Goal: Task Accomplishment & Management: Complete application form

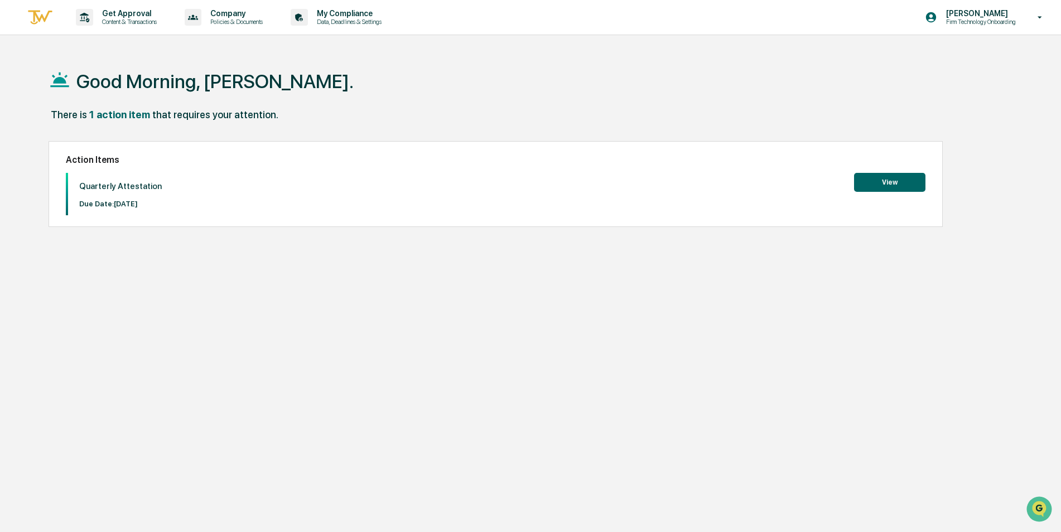
click at [890, 177] on button "View" at bounding box center [889, 182] width 71 height 19
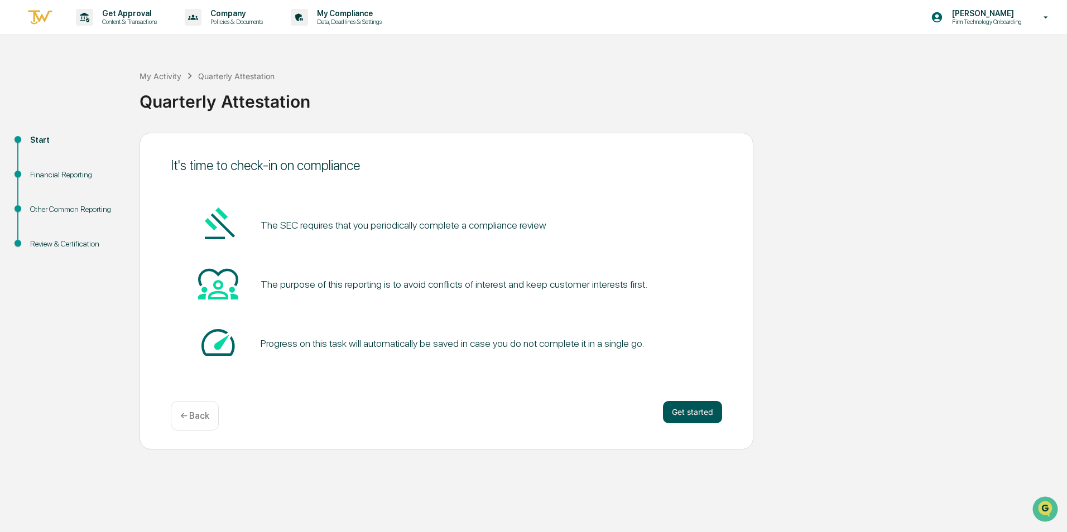
click at [696, 411] on button "Get started" at bounding box center [692, 412] width 59 height 22
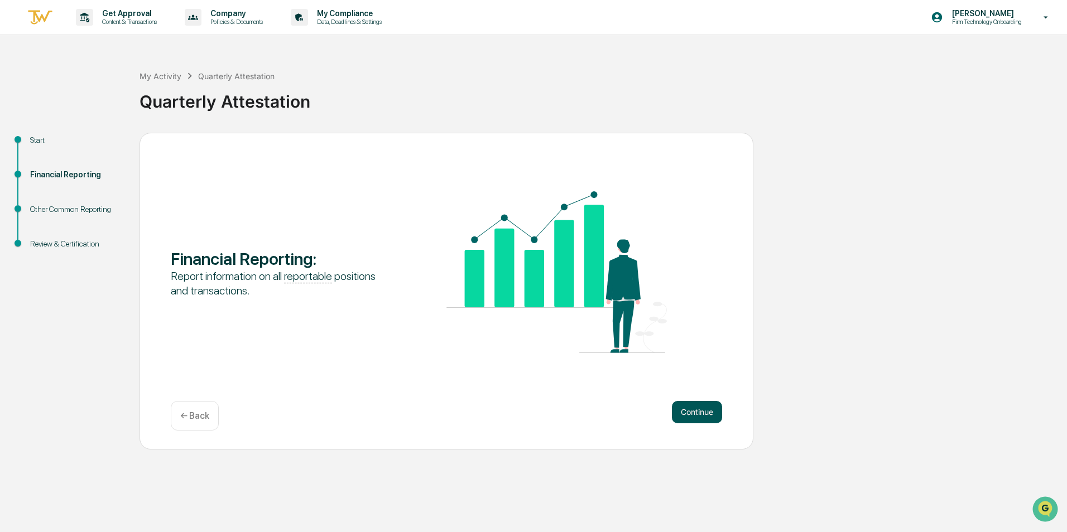
click at [686, 410] on button "Continue" at bounding box center [697, 412] width 50 height 22
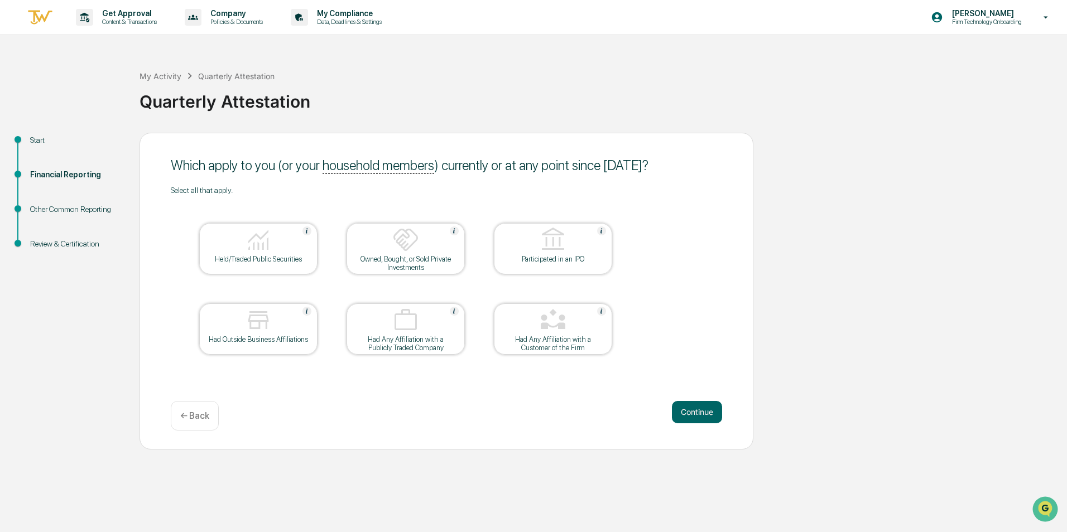
click at [686, 410] on button "Continue" at bounding box center [697, 412] width 50 height 22
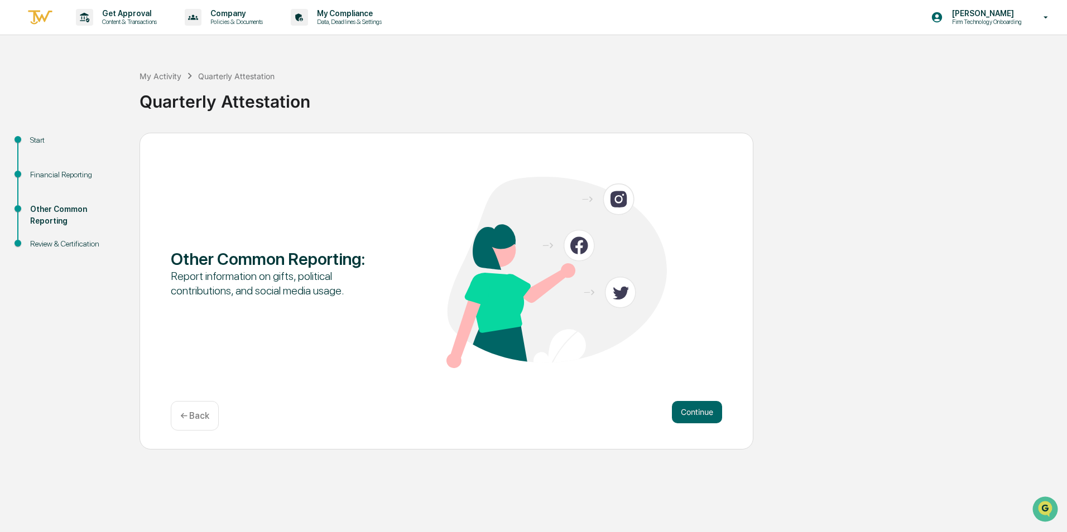
click at [686, 410] on button "Continue" at bounding box center [697, 412] width 50 height 22
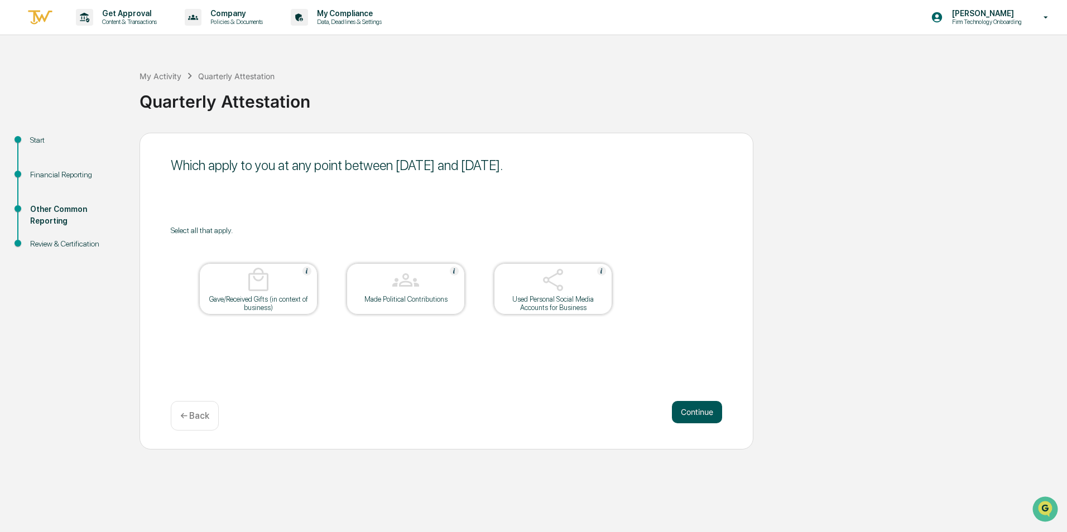
click at [686, 409] on button "Continue" at bounding box center [697, 412] width 50 height 22
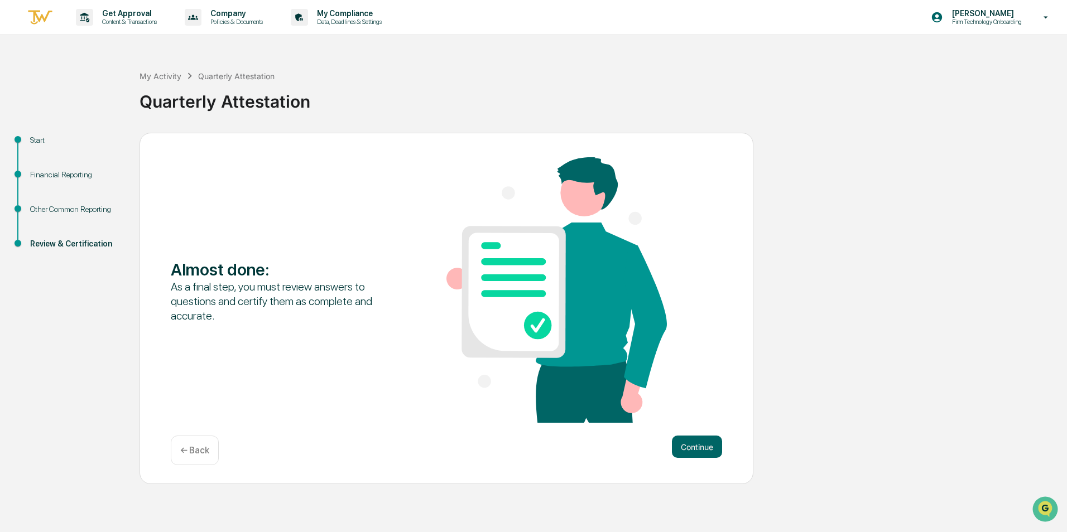
click at [686, 409] on div "Almost done : As a final step, you must review answers to questions and certify…" at bounding box center [446, 291] width 551 height 268
click at [697, 437] on button "Continue" at bounding box center [697, 447] width 50 height 22
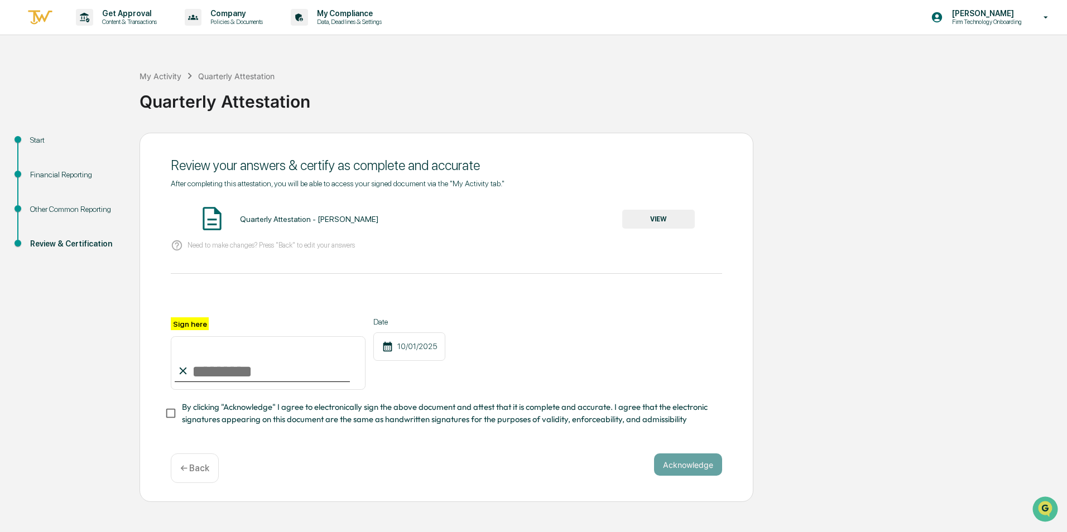
click at [216, 261] on div "After completing this attestation, you will be able to access your signed docum…" at bounding box center [446, 302] width 551 height 247
click at [227, 367] on input "Sign here" at bounding box center [268, 363] width 195 height 54
type input "**********"
click at [688, 460] on button "Acknowledge" at bounding box center [688, 465] width 68 height 22
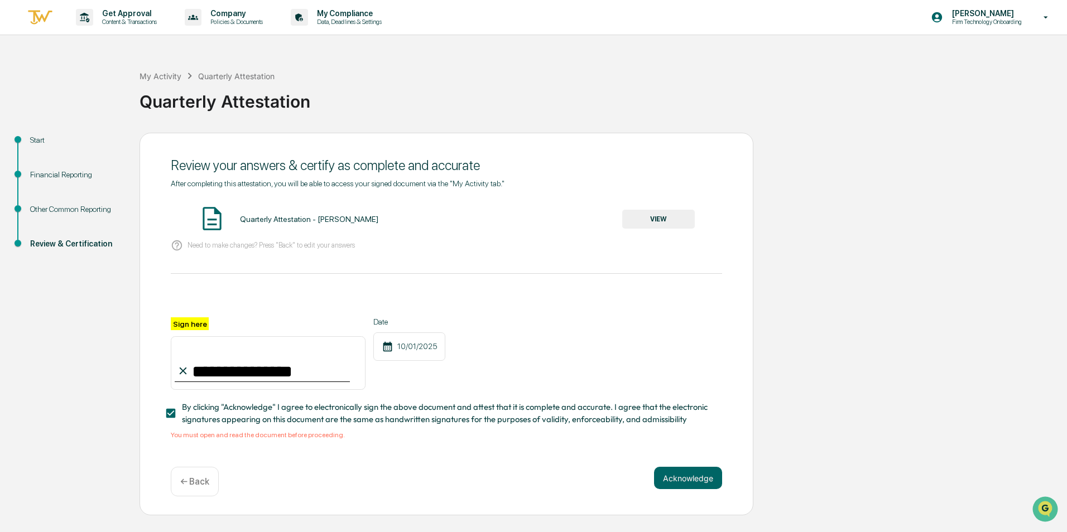
click at [191, 482] on p "← Back" at bounding box center [194, 482] width 29 height 11
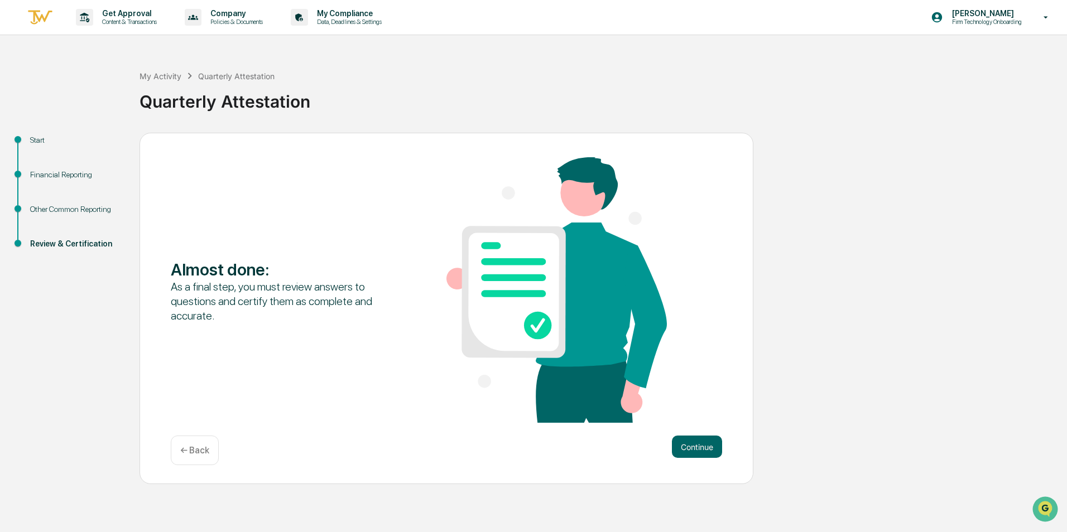
click at [191, 482] on div "Almost done : As a final step, you must review answers to questions and certify…" at bounding box center [446, 309] width 614 height 352
click at [193, 459] on div "← Back" at bounding box center [195, 451] width 48 height 30
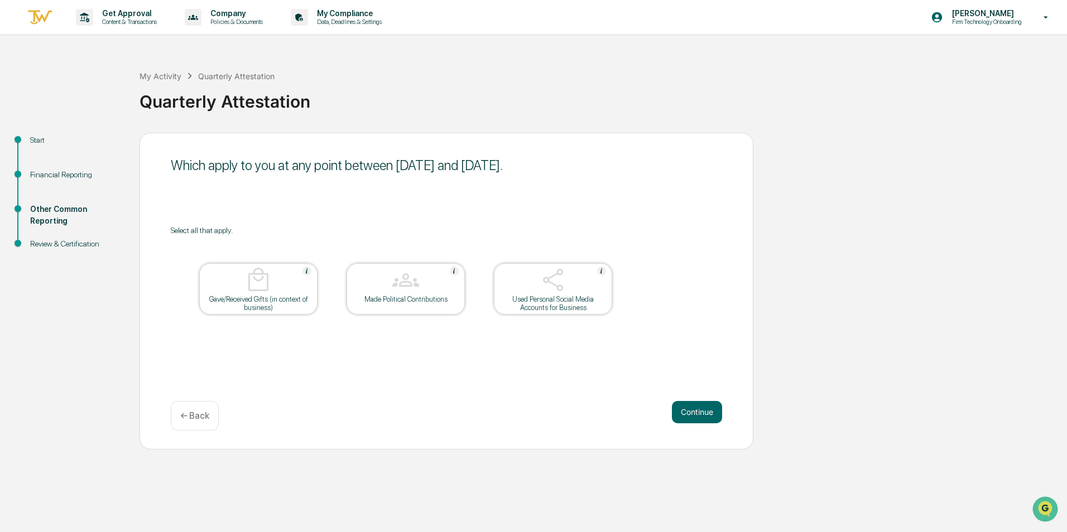
click at [188, 422] on div "← Back" at bounding box center [195, 416] width 48 height 30
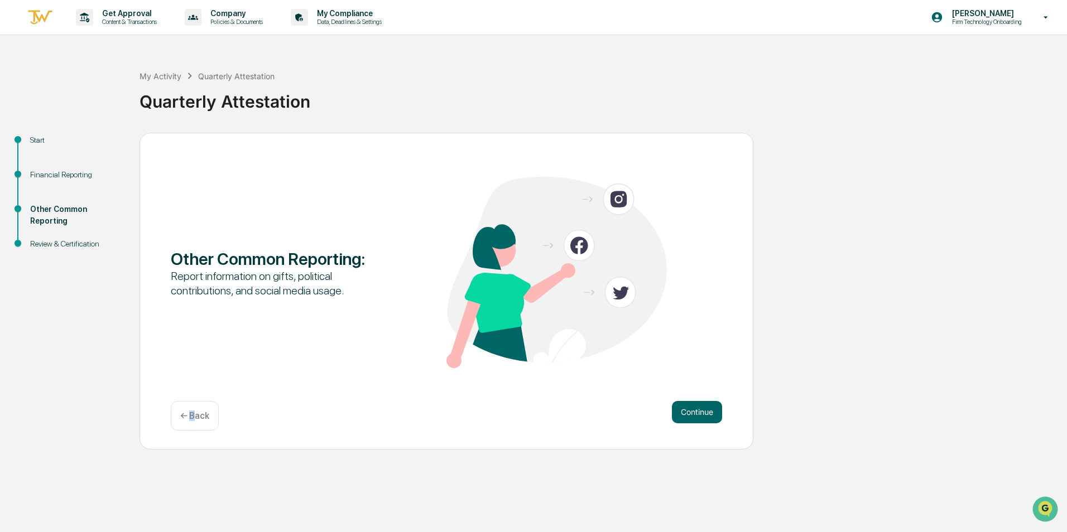
click at [193, 408] on div "← Back" at bounding box center [195, 416] width 48 height 30
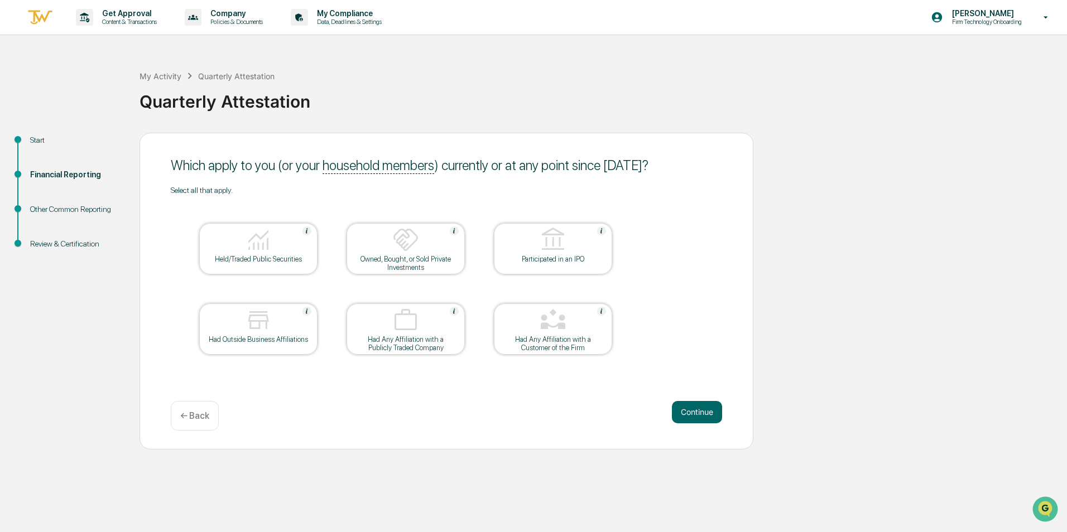
click at [193, 408] on div "← Back" at bounding box center [195, 416] width 48 height 30
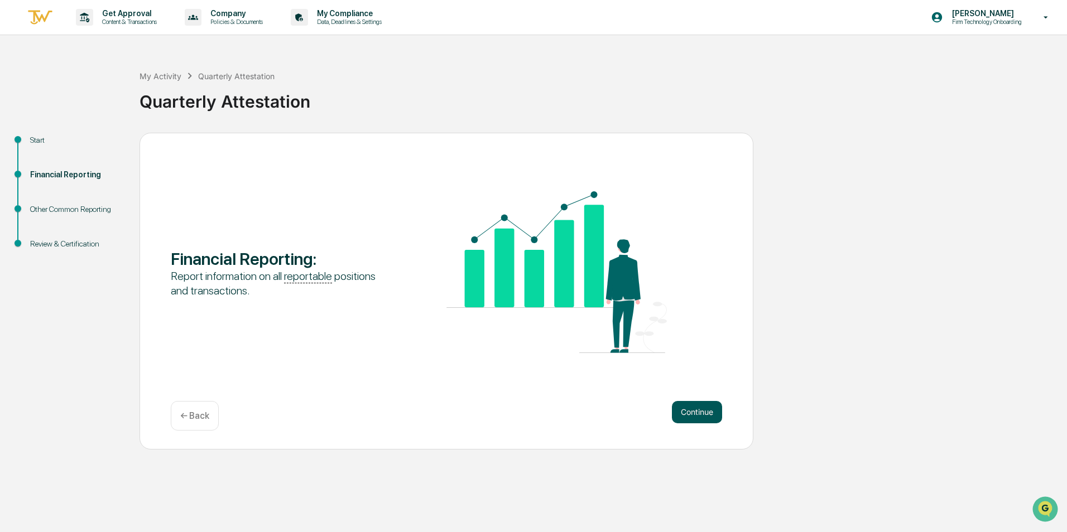
click at [716, 406] on button "Continue" at bounding box center [697, 412] width 50 height 22
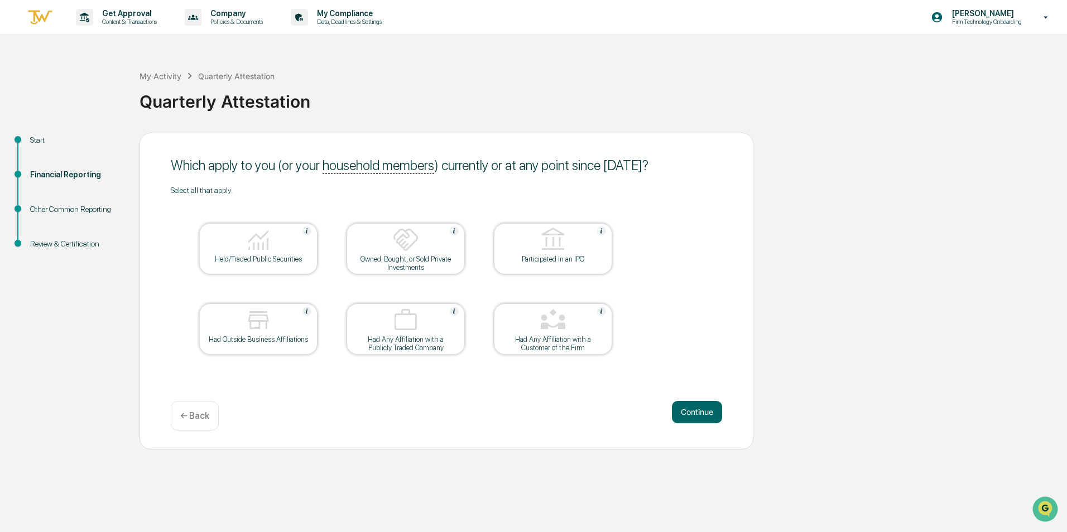
click at [291, 239] on div at bounding box center [259, 241] width 112 height 28
click at [398, 250] on img at bounding box center [405, 240] width 27 height 27
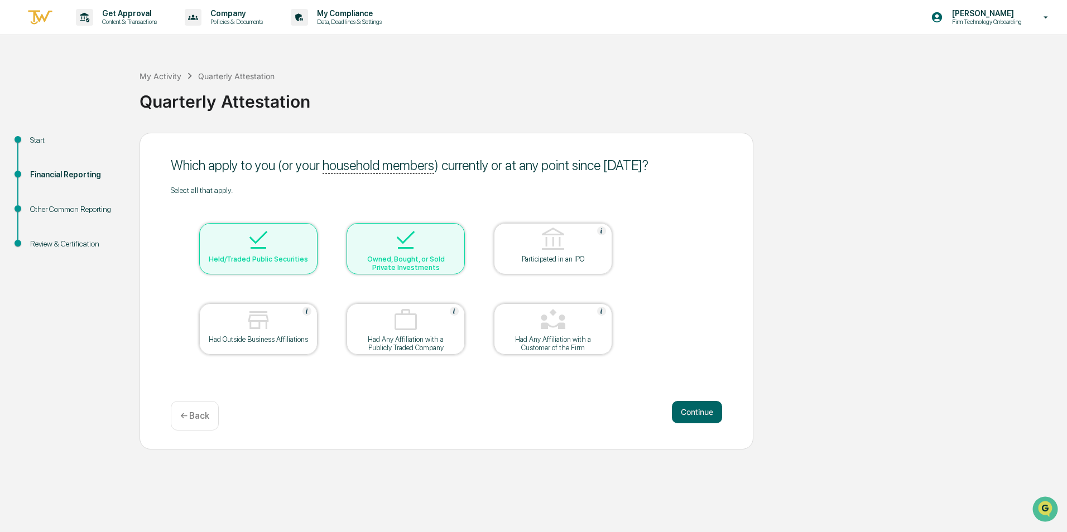
click at [245, 249] on img at bounding box center [258, 240] width 27 height 27
click at [261, 335] on div "Had Outside Business Affiliations" at bounding box center [258, 339] width 100 height 8
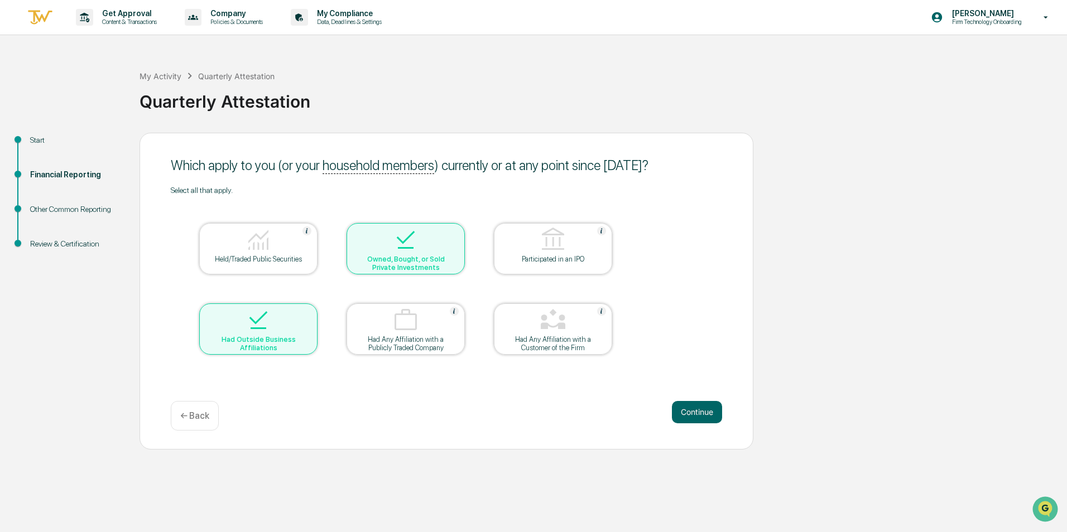
click at [399, 336] on div "Had Any Affiliation with a Publicly Traded Company" at bounding box center [405, 343] width 100 height 17
click at [600, 327] on div at bounding box center [553, 321] width 112 height 28
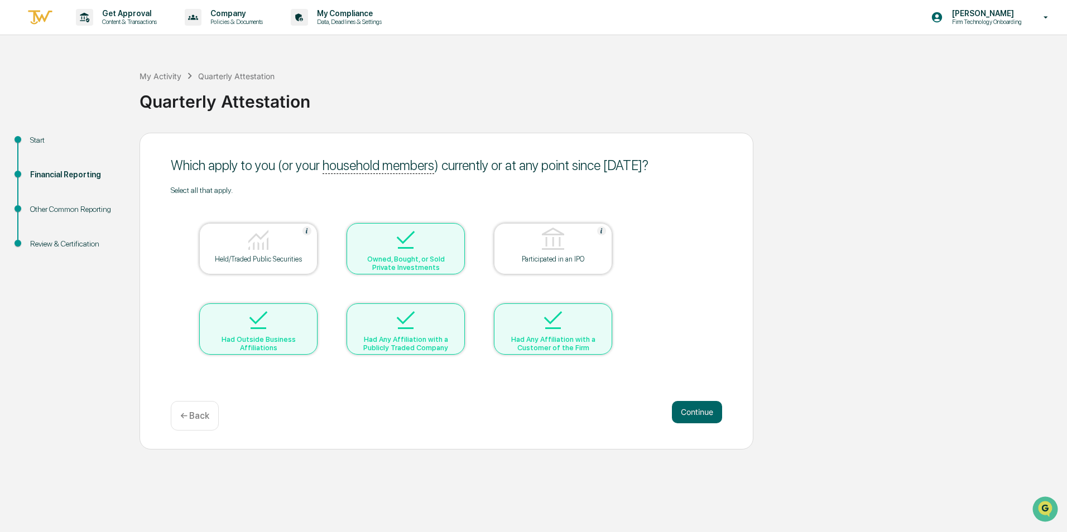
click at [575, 261] on div "Participated in an IPO" at bounding box center [553, 259] width 100 height 8
click at [293, 246] on div at bounding box center [259, 241] width 112 height 28
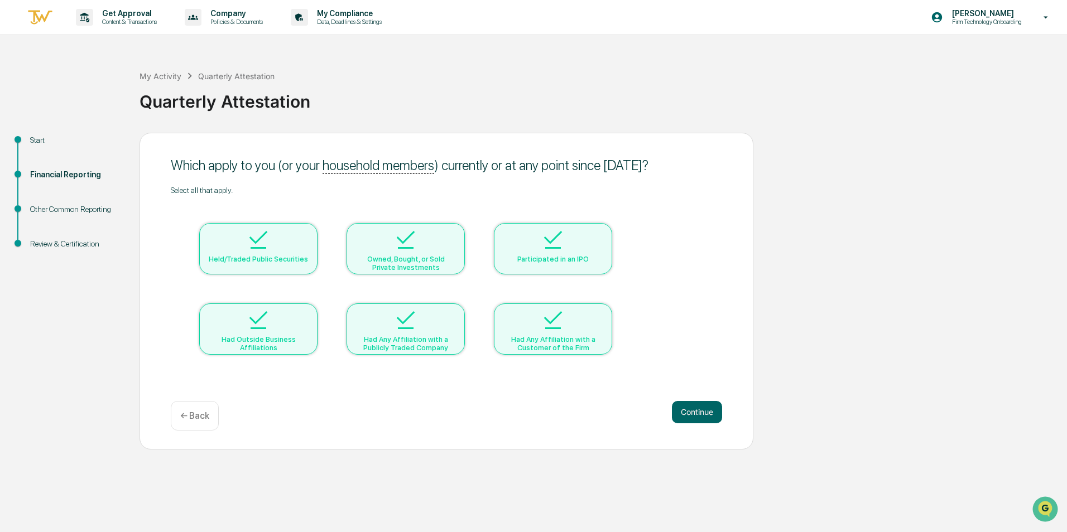
click at [273, 257] on div "Held/Traded Public Securities" at bounding box center [258, 259] width 100 height 8
click at [405, 255] on div "Owned, Bought, or Sold Private Investments" at bounding box center [405, 263] width 100 height 17
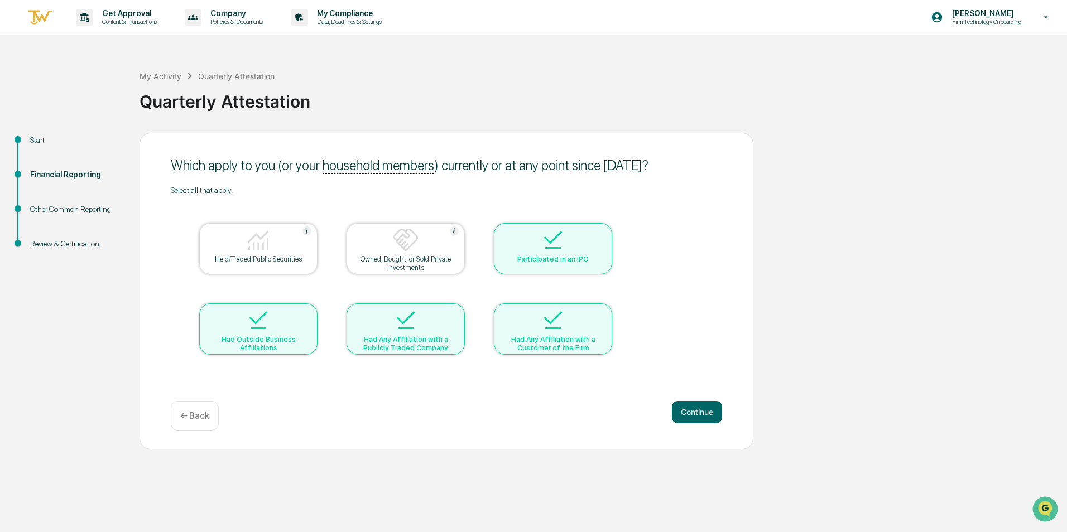
click at [562, 261] on div "Participated in an IPO" at bounding box center [553, 259] width 100 height 8
click at [579, 339] on div "Had Any Affiliation with a Customer of the Firm" at bounding box center [553, 343] width 100 height 17
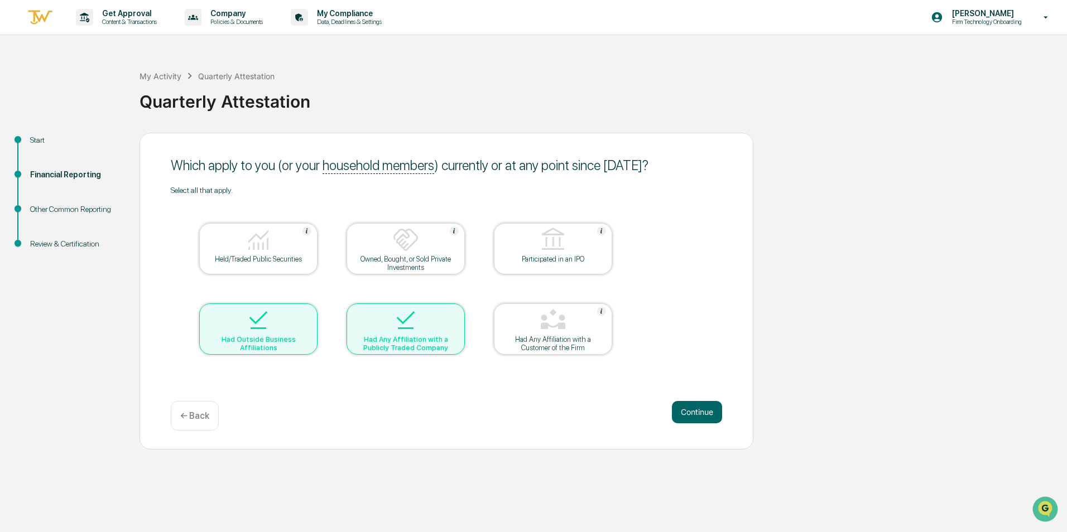
click at [369, 326] on div at bounding box center [406, 321] width 112 height 28
click at [252, 336] on div "Had Outside Business Affiliations" at bounding box center [258, 343] width 100 height 17
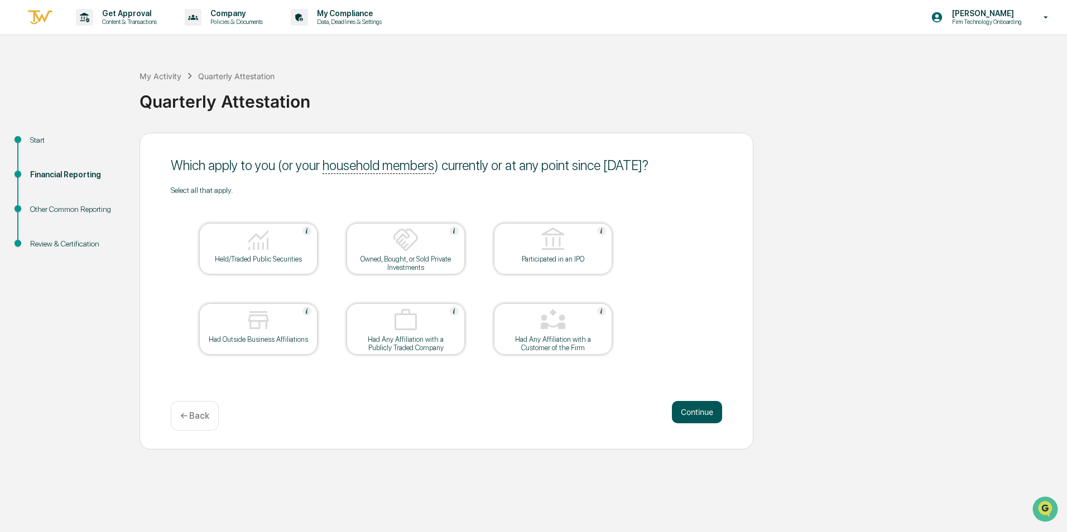
click at [710, 412] on button "Continue" at bounding box center [697, 412] width 50 height 22
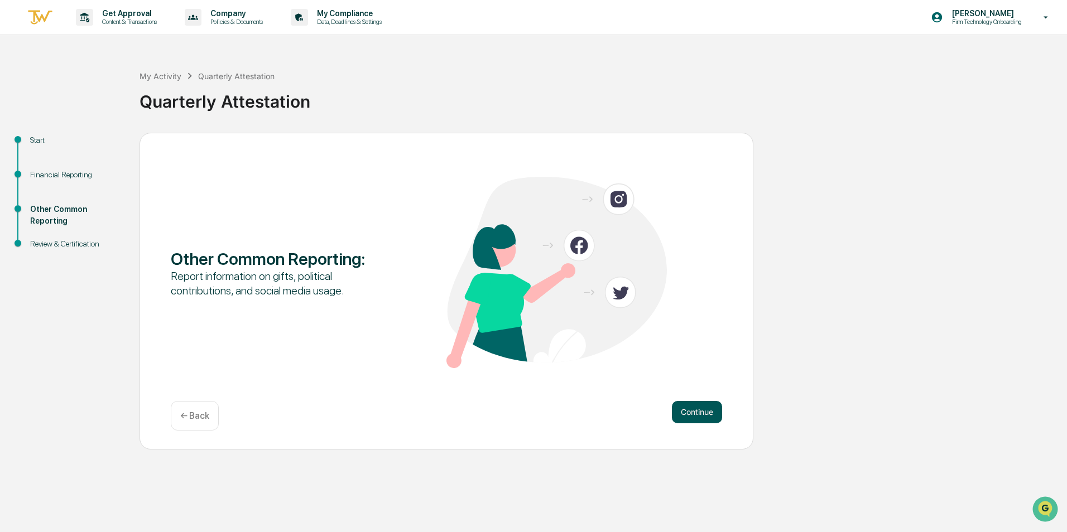
click at [683, 413] on button "Continue" at bounding box center [697, 412] width 50 height 22
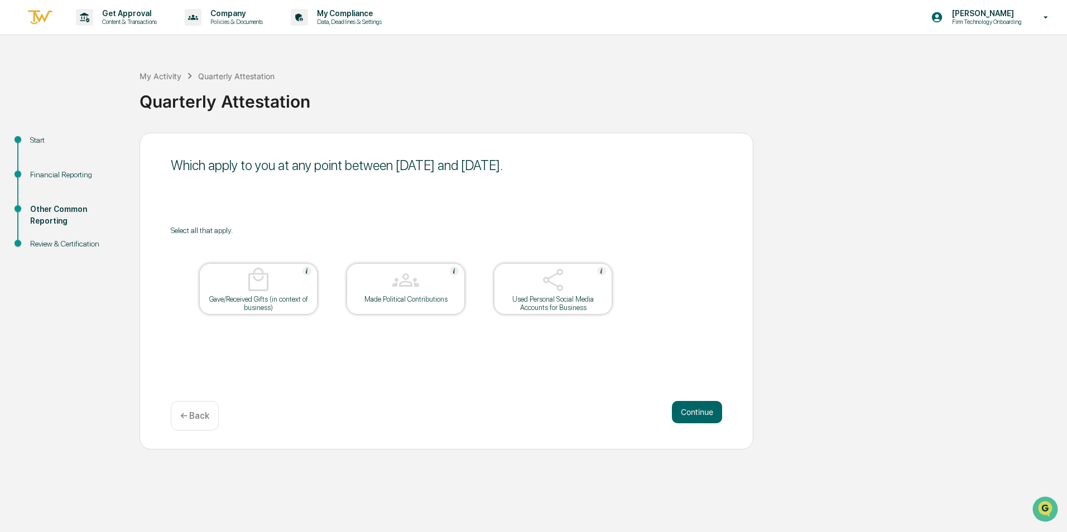
click at [254, 285] on img at bounding box center [258, 280] width 27 height 27
drag, startPoint x: 360, startPoint y: 291, endPoint x: 372, endPoint y: 290, distance: 12.3
click at [360, 291] on div at bounding box center [406, 281] width 112 height 28
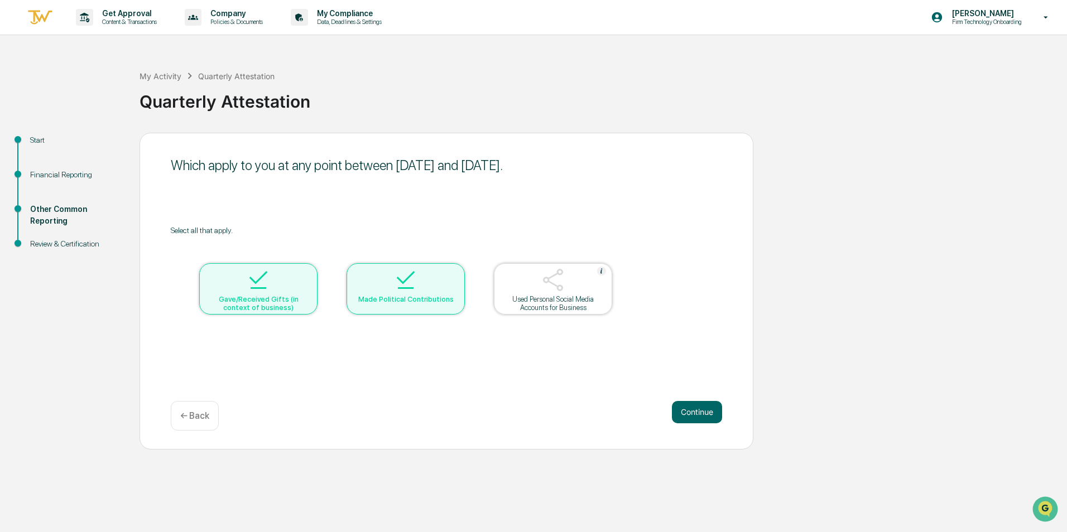
click at [563, 294] on div at bounding box center [553, 281] width 112 height 28
click at [289, 301] on div "Gave/Received Gifts (in context of business)" at bounding box center [258, 303] width 100 height 17
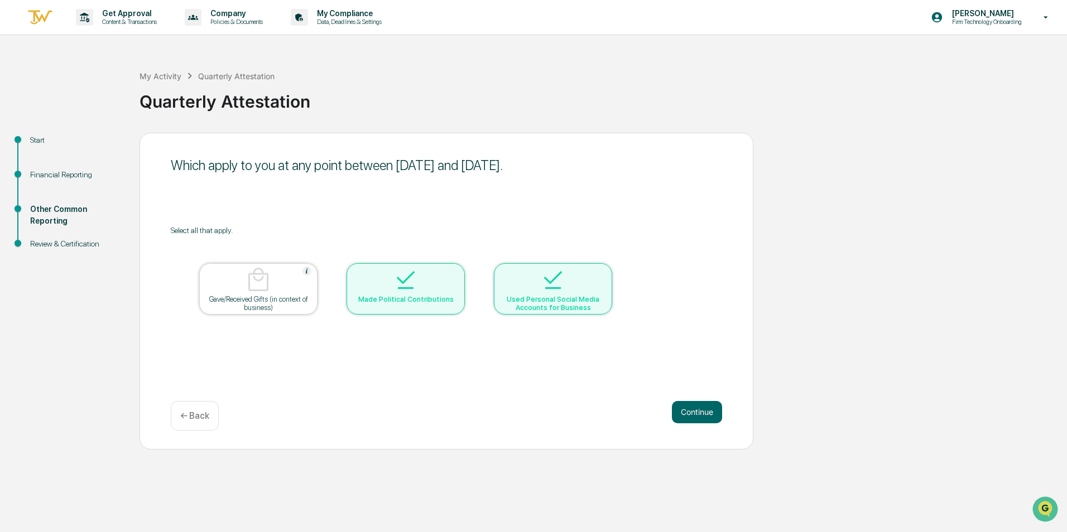
click at [447, 283] on div at bounding box center [406, 281] width 112 height 28
click at [562, 288] on img at bounding box center [553, 280] width 27 height 27
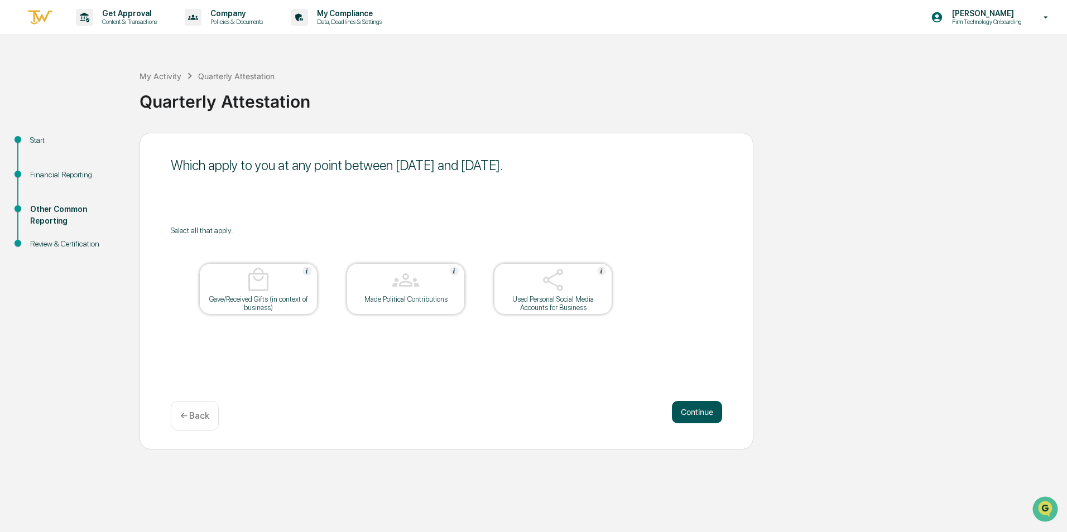
click at [706, 410] on button "Continue" at bounding box center [697, 412] width 50 height 22
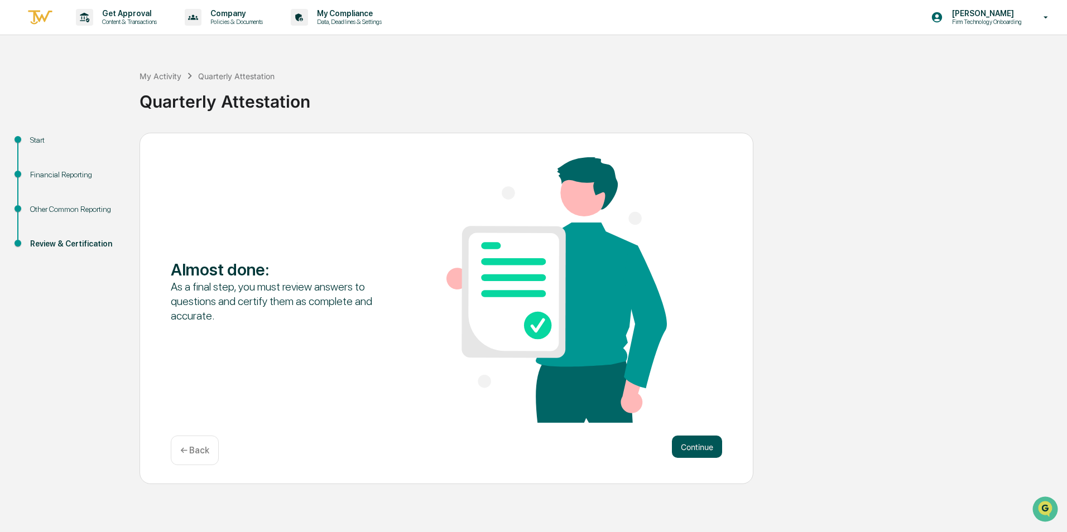
click at [690, 444] on button "Continue" at bounding box center [697, 447] width 50 height 22
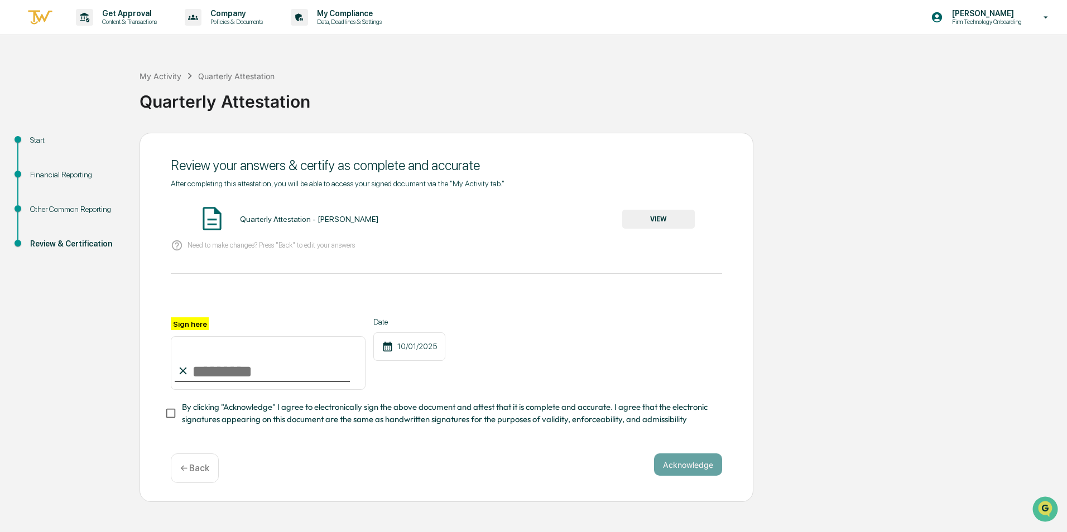
click at [222, 222] on img at bounding box center [212, 219] width 28 height 28
click at [220, 222] on img at bounding box center [212, 219] width 28 height 28
click at [648, 221] on button "VIEW" at bounding box center [658, 219] width 73 height 19
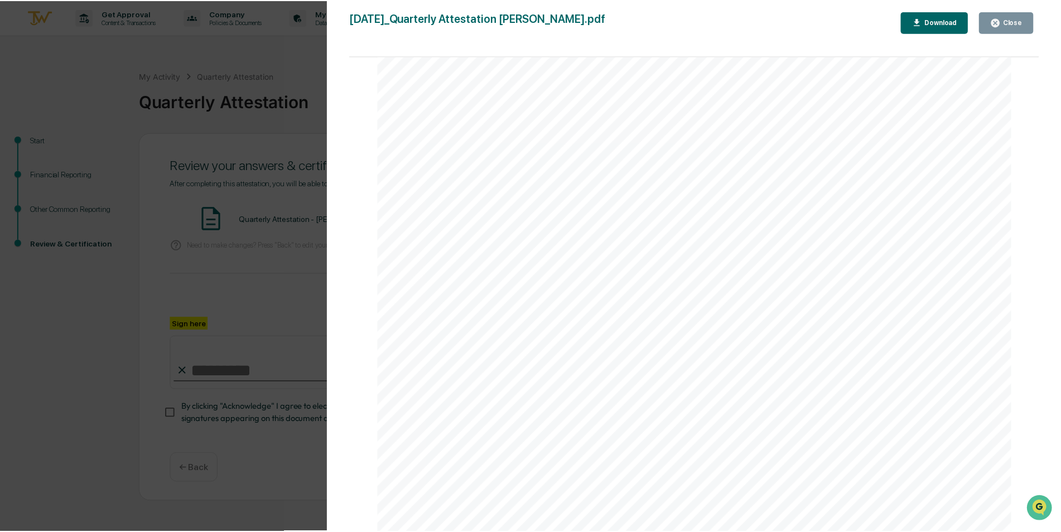
scroll to position [2328, 0]
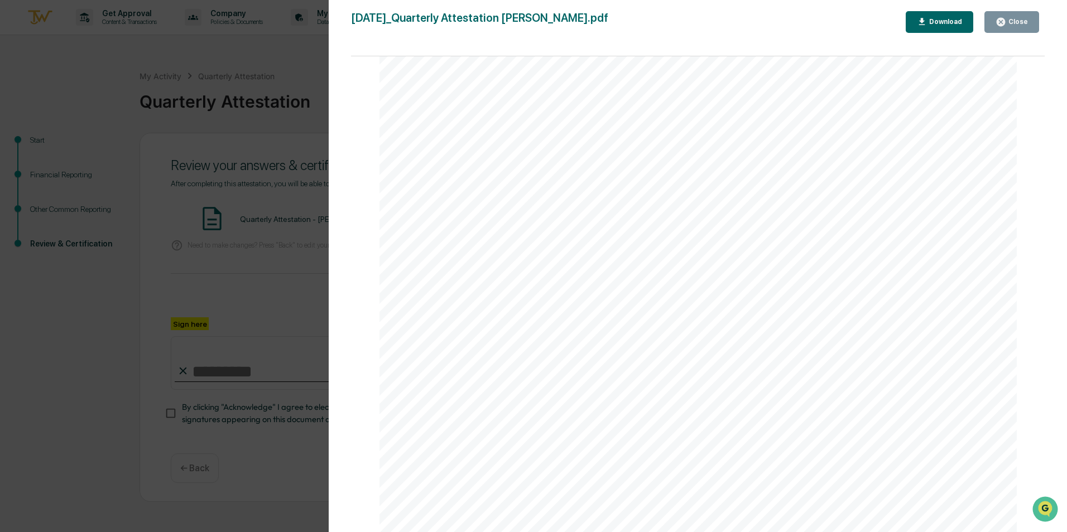
click at [285, 69] on div "Version History [DATE] 01:55 PM [PERSON_NAME] [DATE]_Quarterly Attestation [PER…" at bounding box center [533, 266] width 1067 height 532
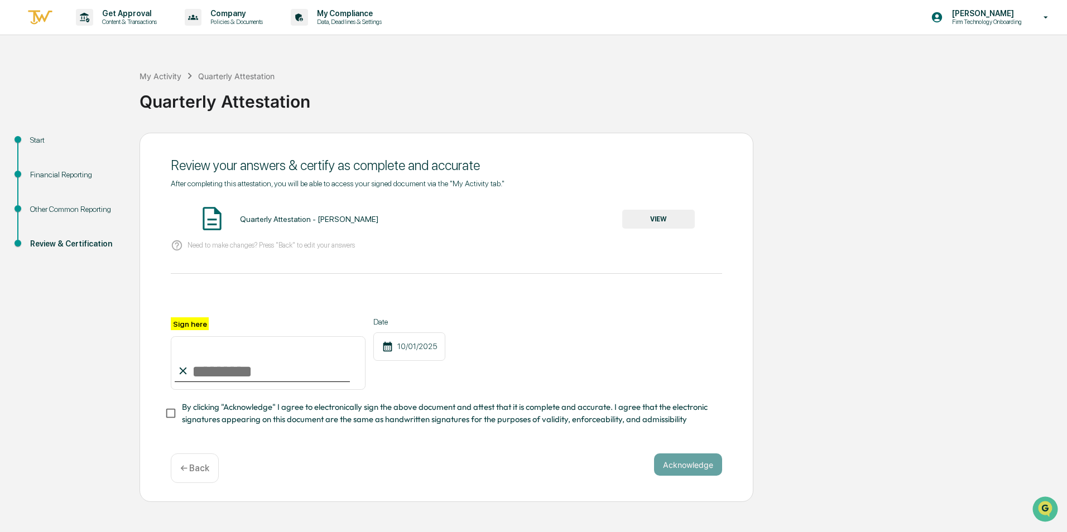
click at [277, 369] on input "Sign here" at bounding box center [268, 363] width 195 height 54
type input "**********"
click at [689, 476] on button "Acknowledge" at bounding box center [688, 465] width 68 height 22
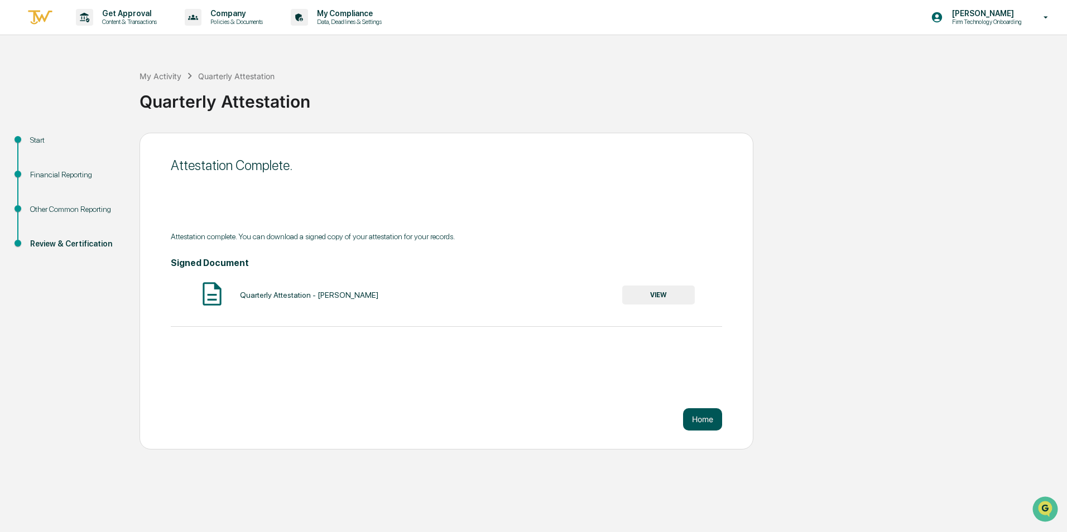
click at [711, 420] on button "Home" at bounding box center [702, 419] width 39 height 22
